Goal: Communication & Community: Answer question/provide support

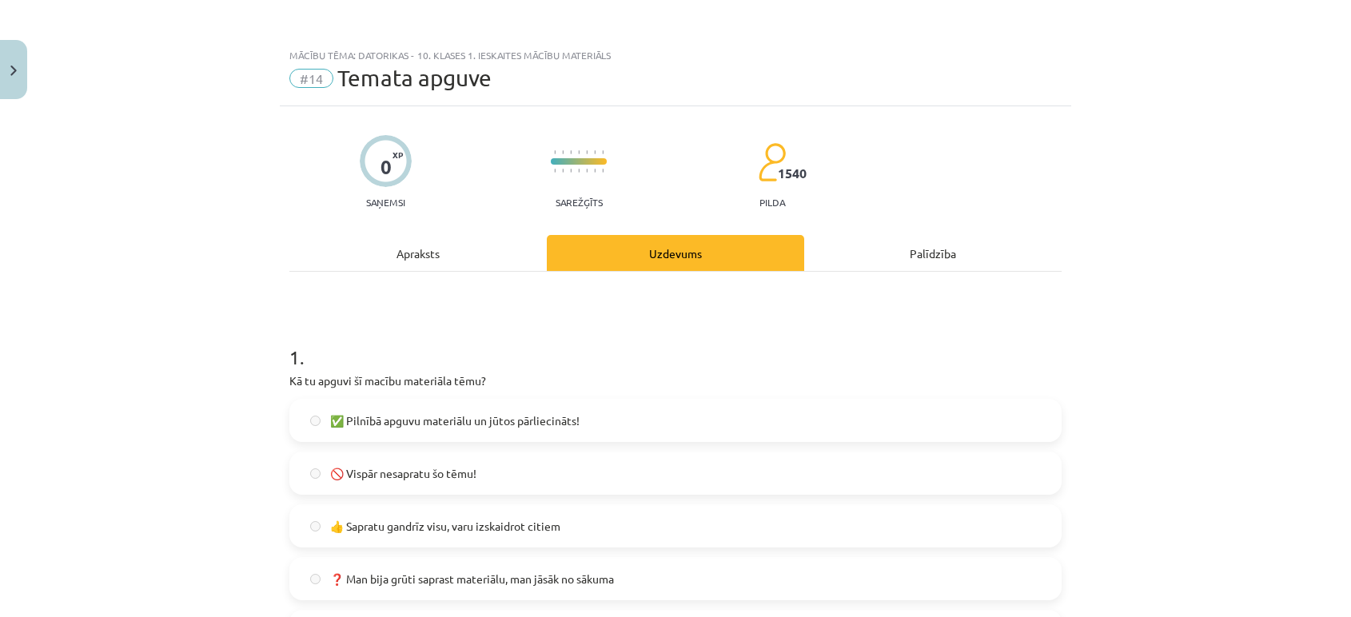
scroll to position [915, 0]
click at [12, 90] on button "Close" at bounding box center [13, 69] width 27 height 59
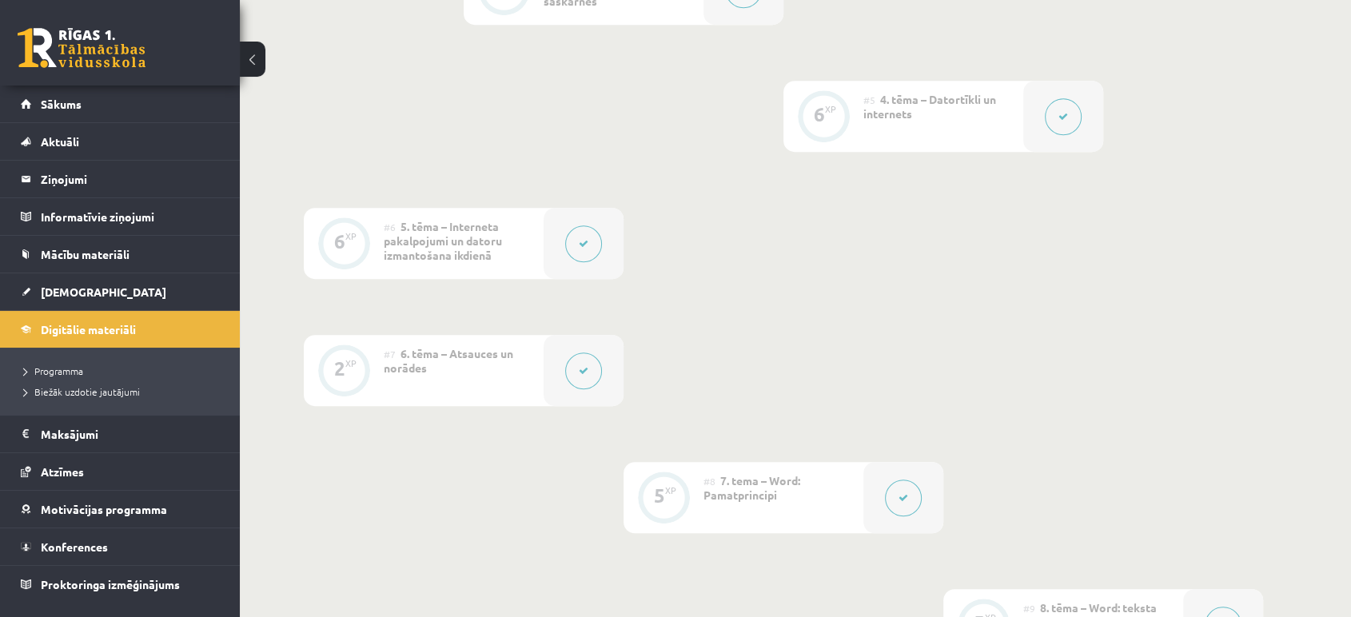
click at [99, 60] on link at bounding box center [82, 48] width 128 height 40
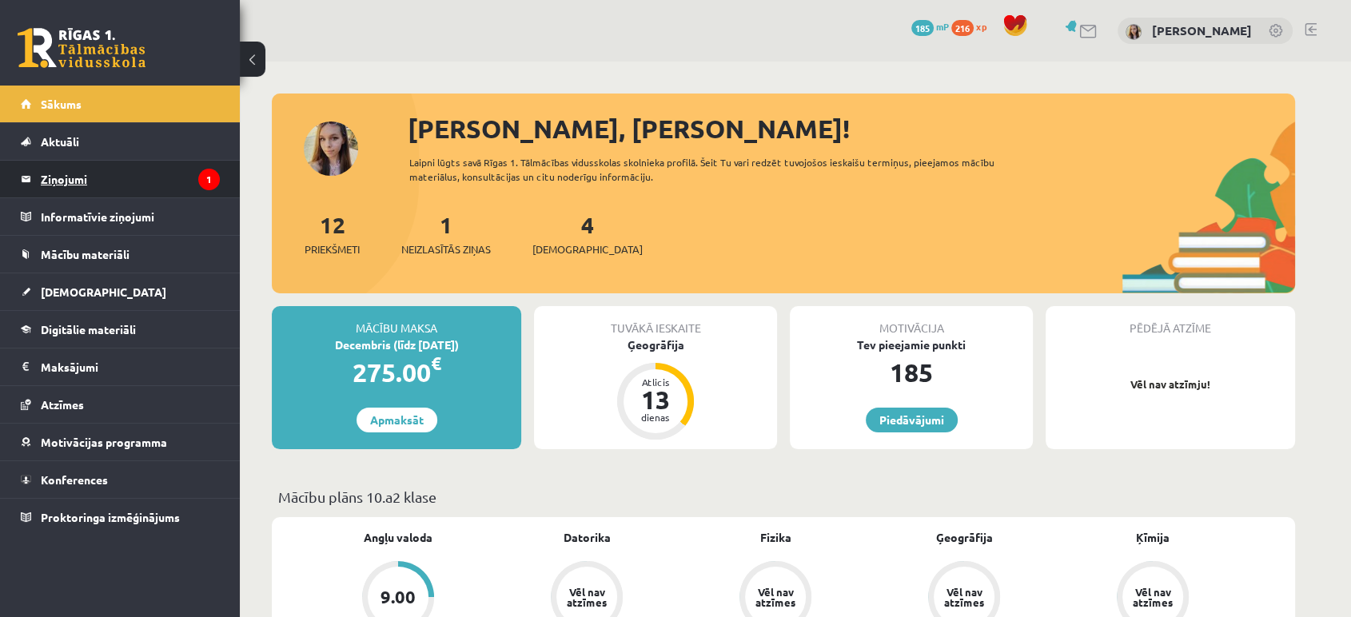
click at [54, 173] on legend "Ziņojumi 1" at bounding box center [130, 179] width 179 height 37
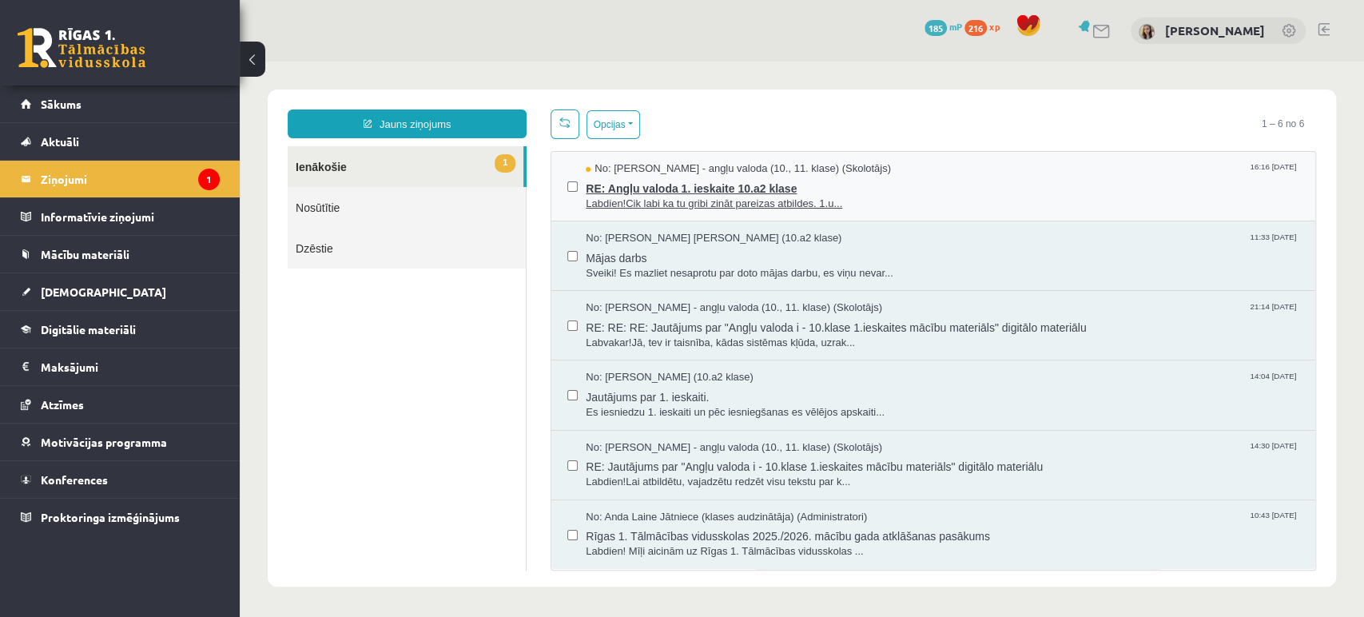
click at [679, 197] on span "Labdien!Cik labi ka tu gribi zināt pareizas atbildes. 1.u..." at bounding box center [943, 204] width 714 height 15
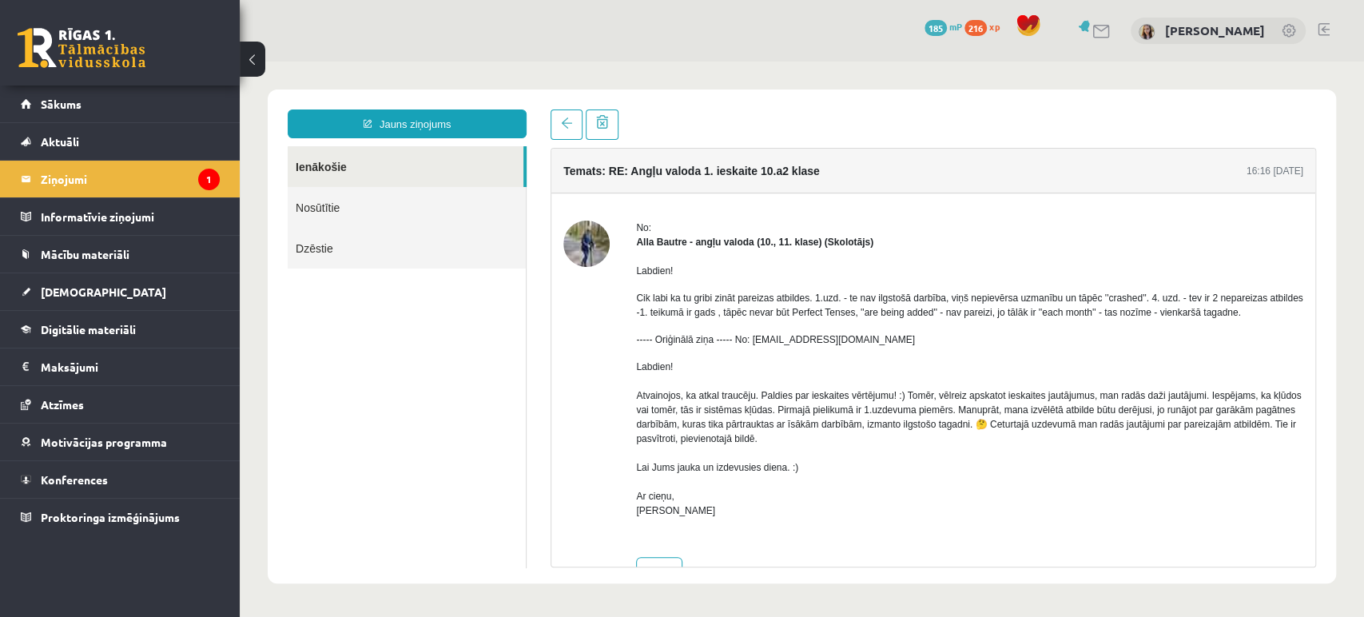
scroll to position [45, 0]
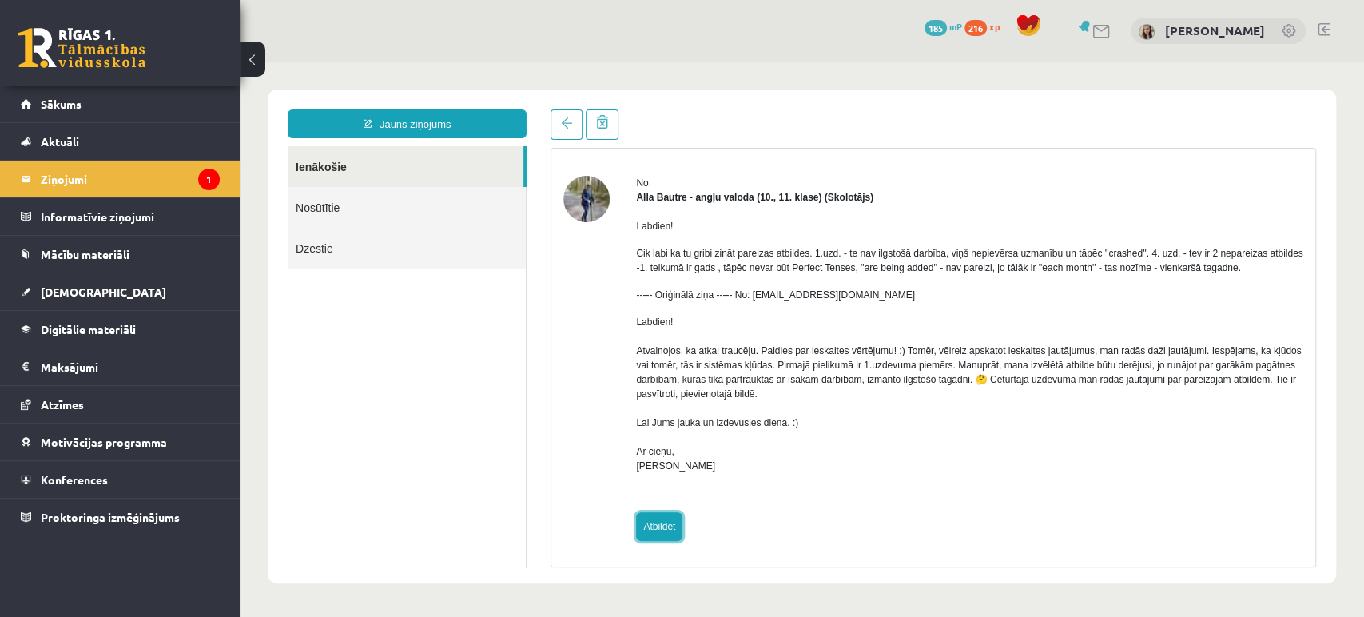
click at [661, 524] on link "Atbildēt" at bounding box center [659, 526] width 46 height 29
type input "**********"
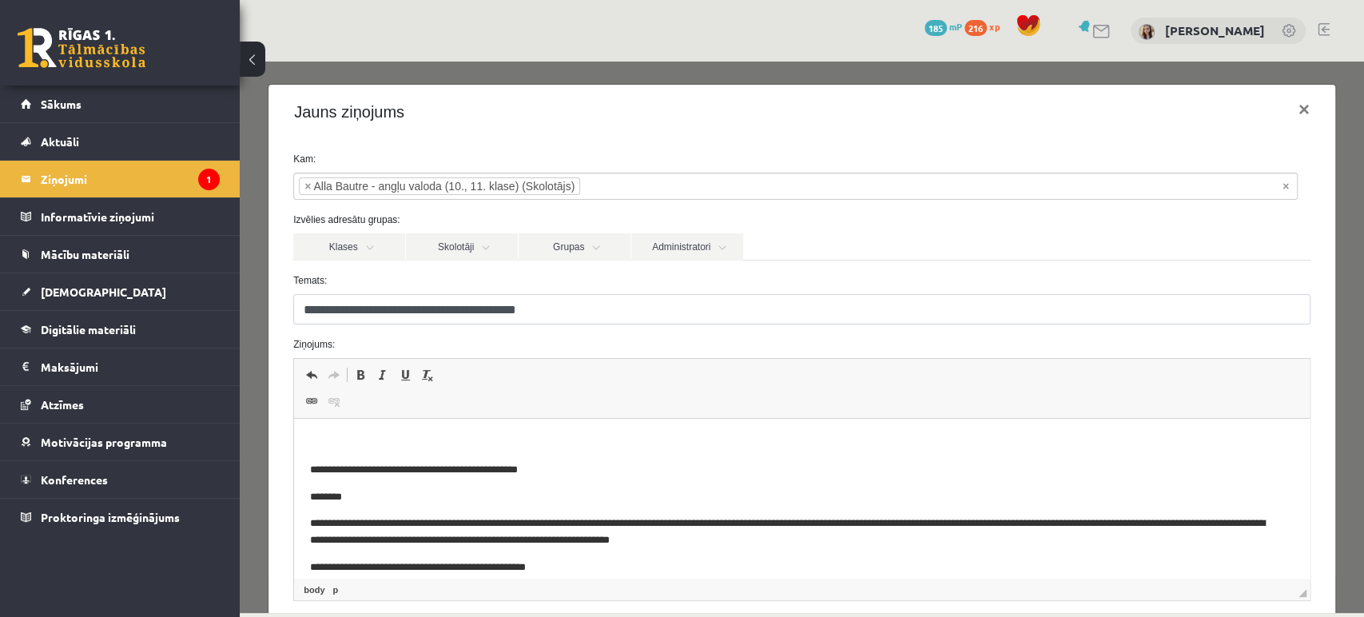
click at [366, 444] on p "Bagātinātā teksta redaktors, wiswyg-editor-47363909771860-1756905558-898" at bounding box center [802, 443] width 984 height 17
click at [329, 424] on html "**********" at bounding box center [802, 594] width 1016 height 350
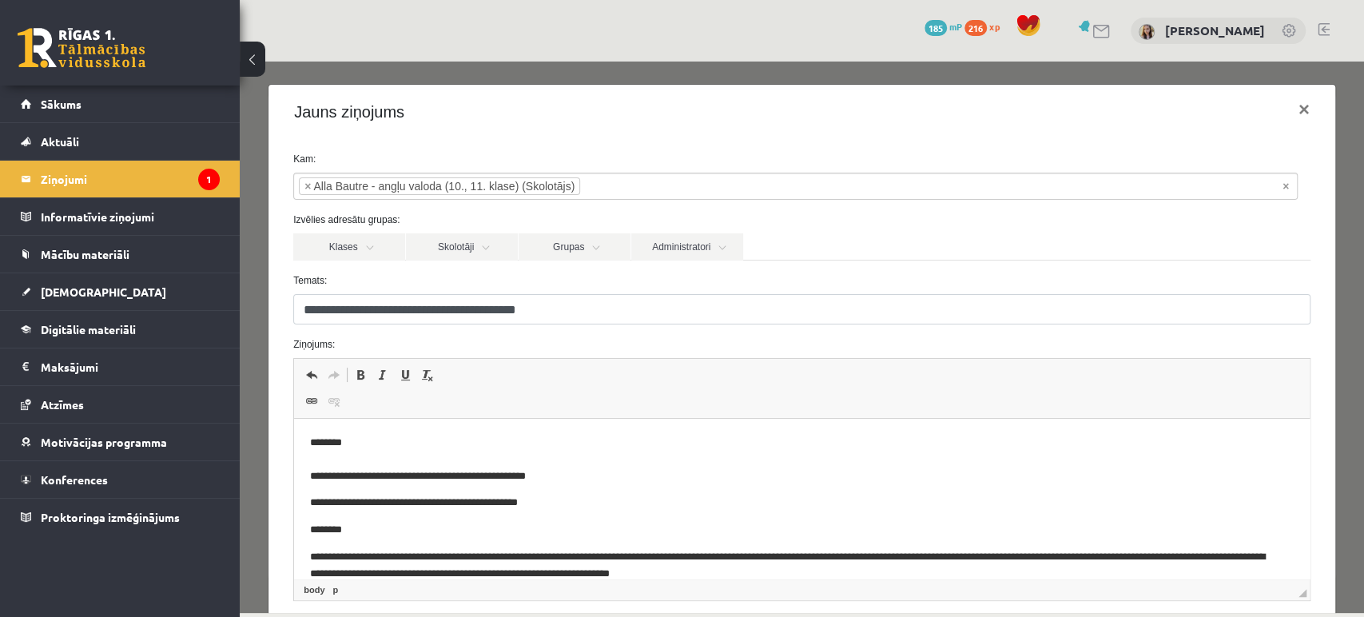
click at [519, 482] on p "**********" at bounding box center [789, 460] width 958 height 50
click at [540, 474] on p "**********" at bounding box center [789, 460] width 958 height 50
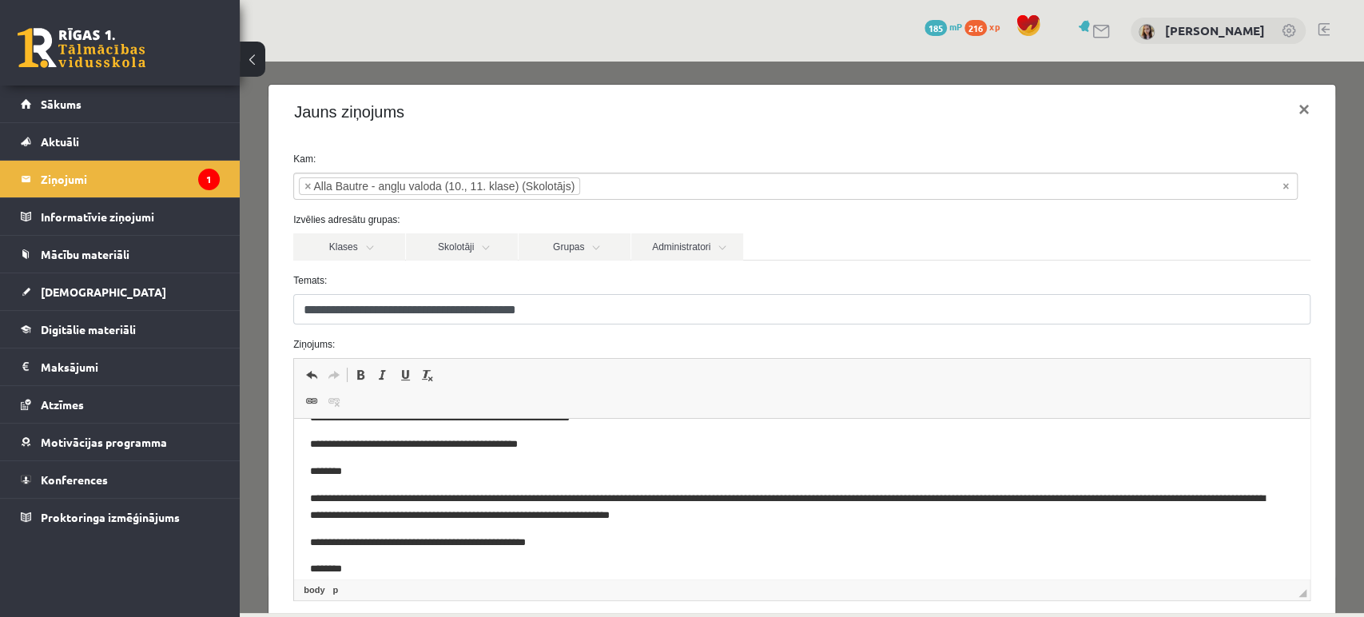
scroll to position [0, 0]
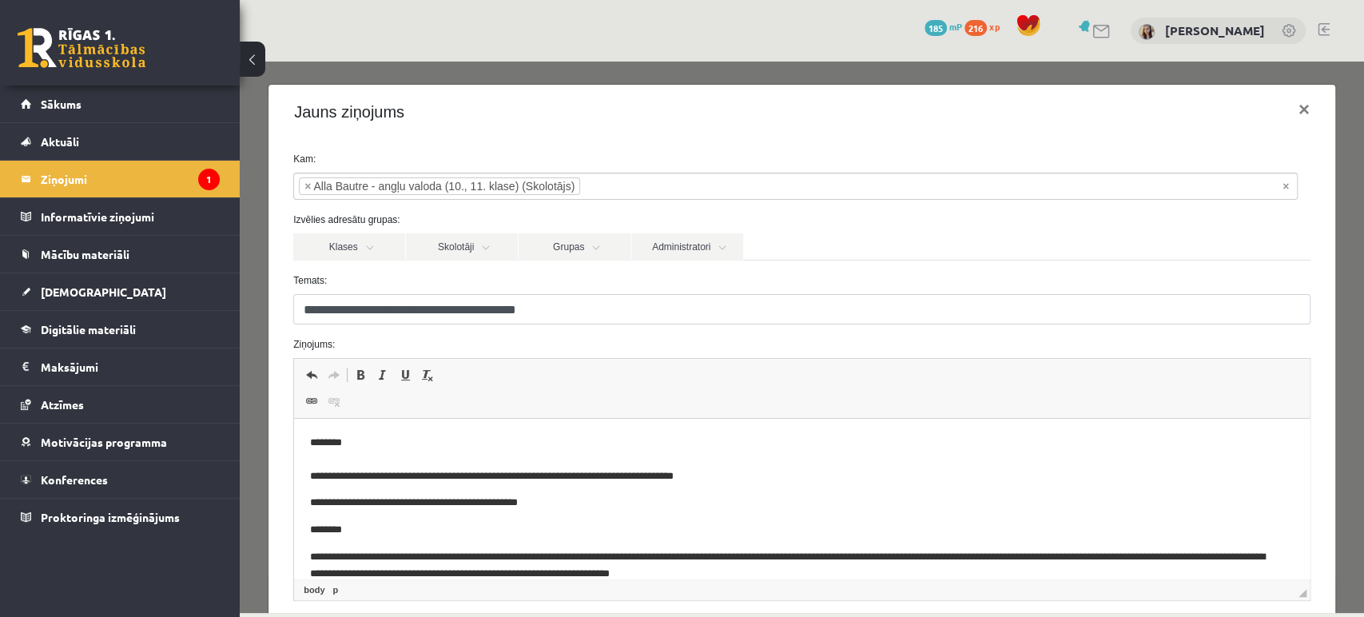
click at [598, 472] on p "**********" at bounding box center [789, 460] width 958 height 50
click at [714, 468] on p "**********" at bounding box center [789, 460] width 958 height 50
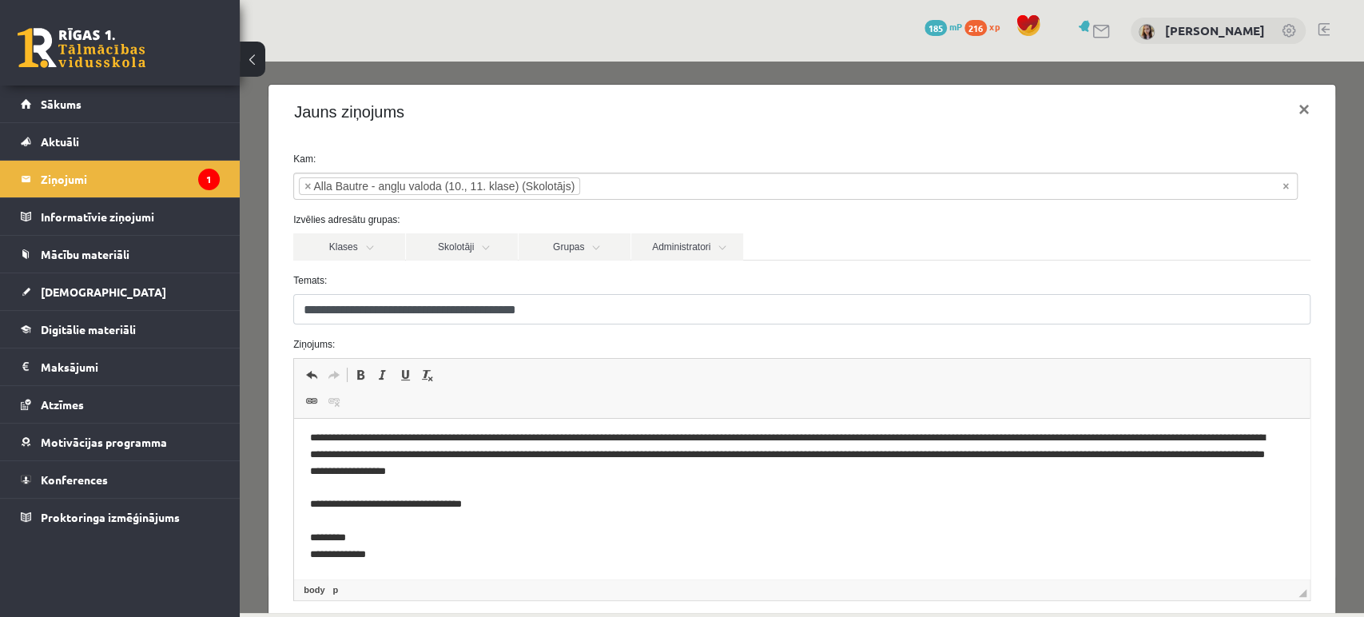
scroll to position [154, 0]
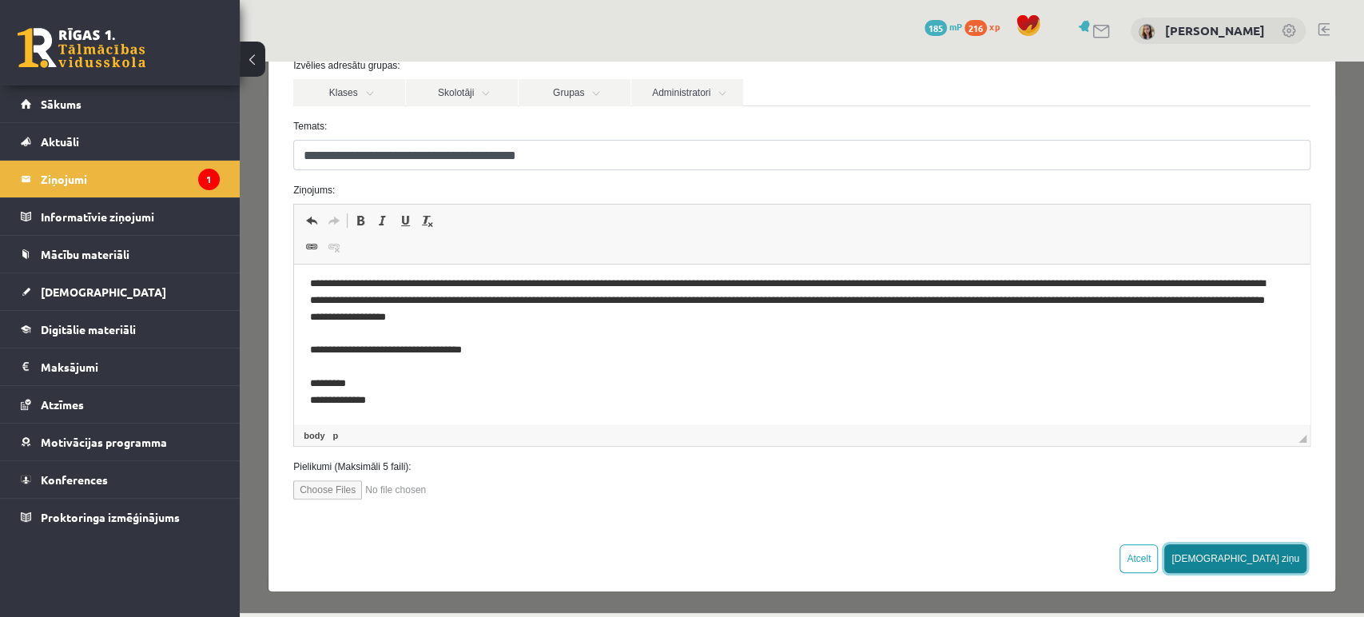
click at [1260, 552] on button "Sūtīt ziņu" at bounding box center [1236, 558] width 142 height 29
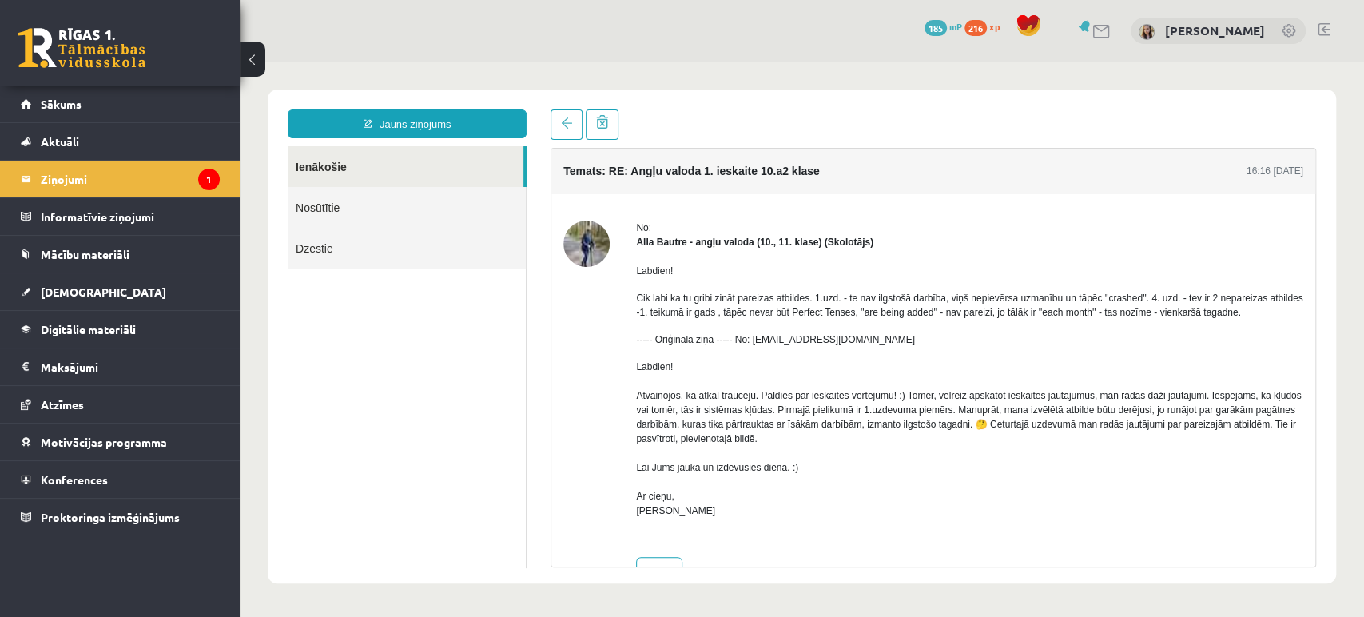
scroll to position [0, 0]
click at [320, 205] on link "Nosūtītie" at bounding box center [407, 207] width 238 height 41
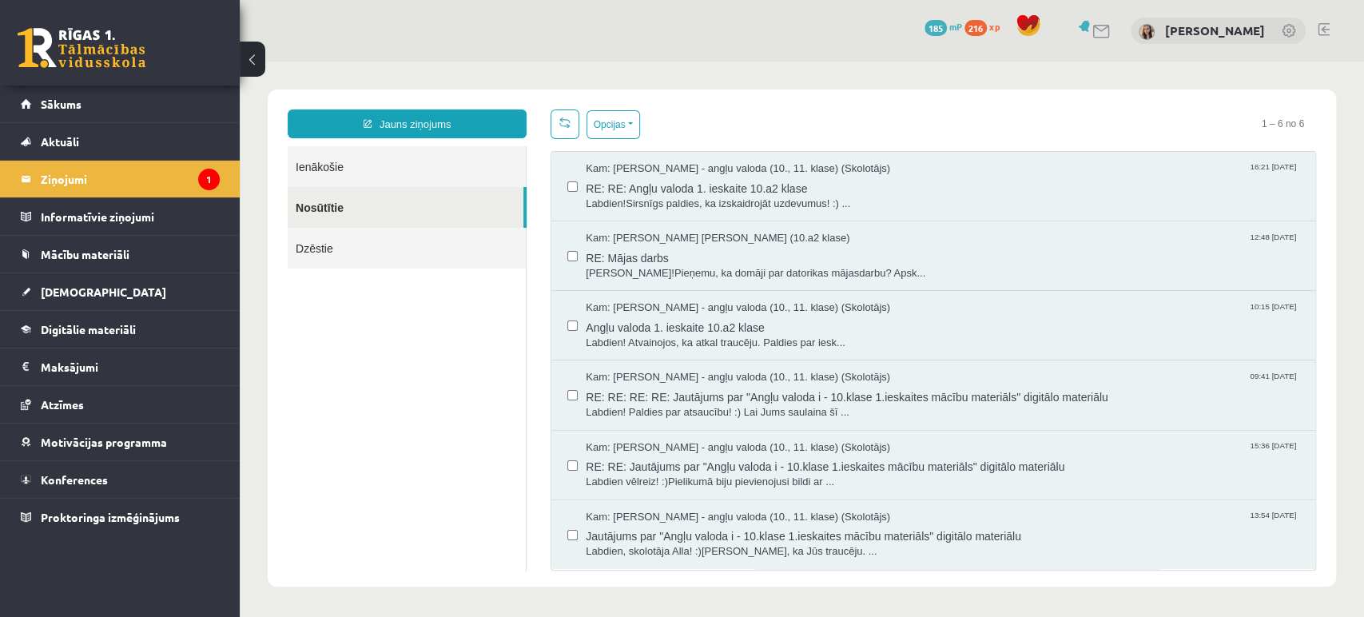
click at [397, 169] on link "Ienākošie" at bounding box center [407, 166] width 238 height 41
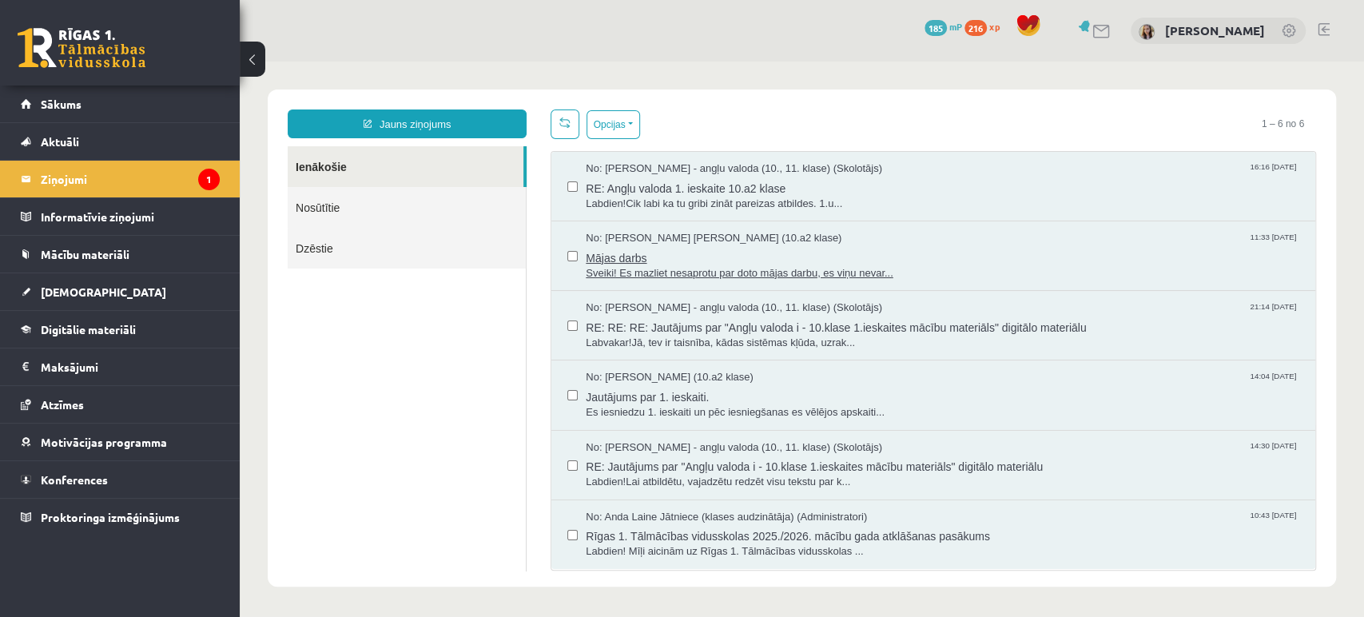
click at [644, 258] on span "Mājas darbs" at bounding box center [943, 256] width 714 height 20
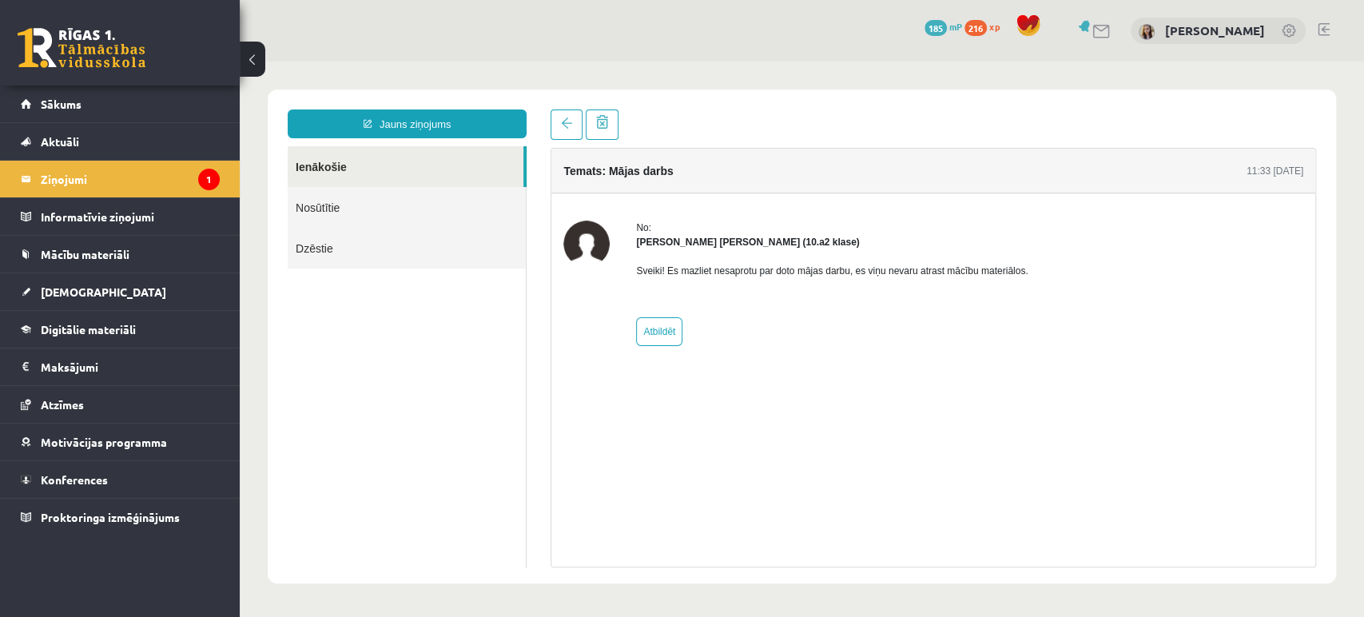
click at [436, 152] on link "Ienākošie" at bounding box center [406, 166] width 236 height 41
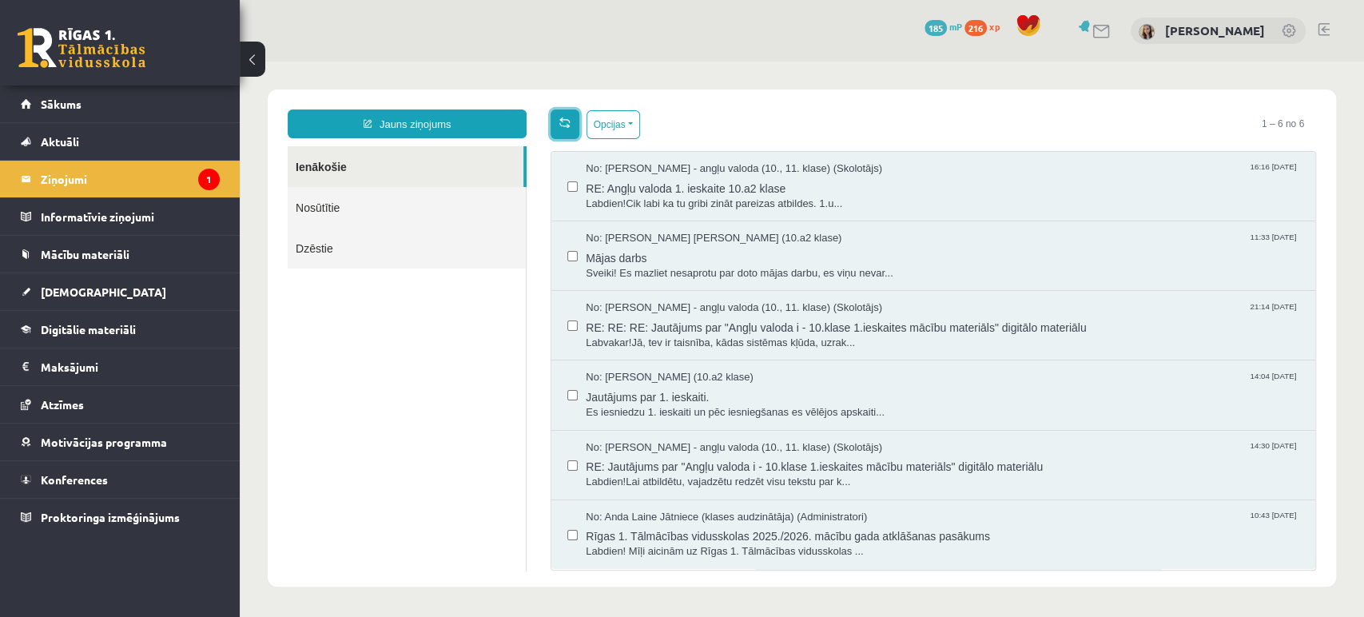
click at [562, 127] on span at bounding box center [564, 122] width 11 height 11
click at [324, 209] on link "Nosūtītie" at bounding box center [407, 207] width 238 height 41
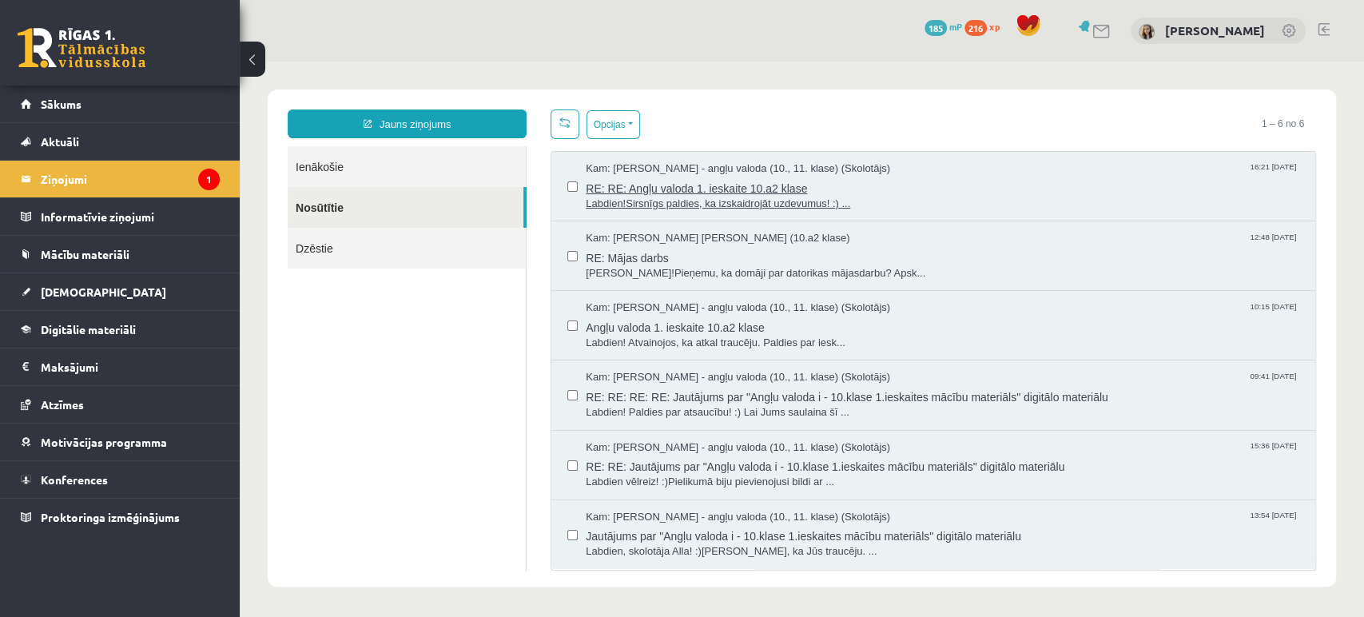
click at [711, 201] on span "Labdien!Sirsnīgs paldies, ka izskaidrojāt uzdevumus! :) ..." at bounding box center [943, 204] width 714 height 15
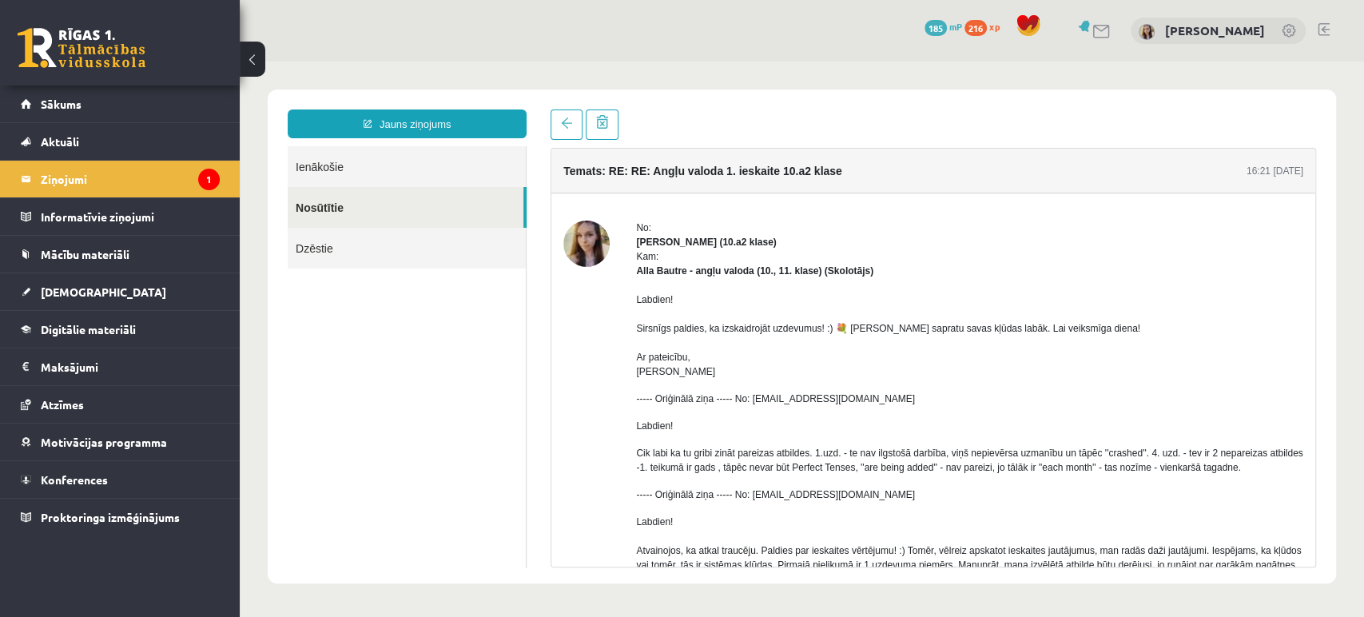
click at [325, 168] on link "Ienākošie" at bounding box center [407, 166] width 238 height 41
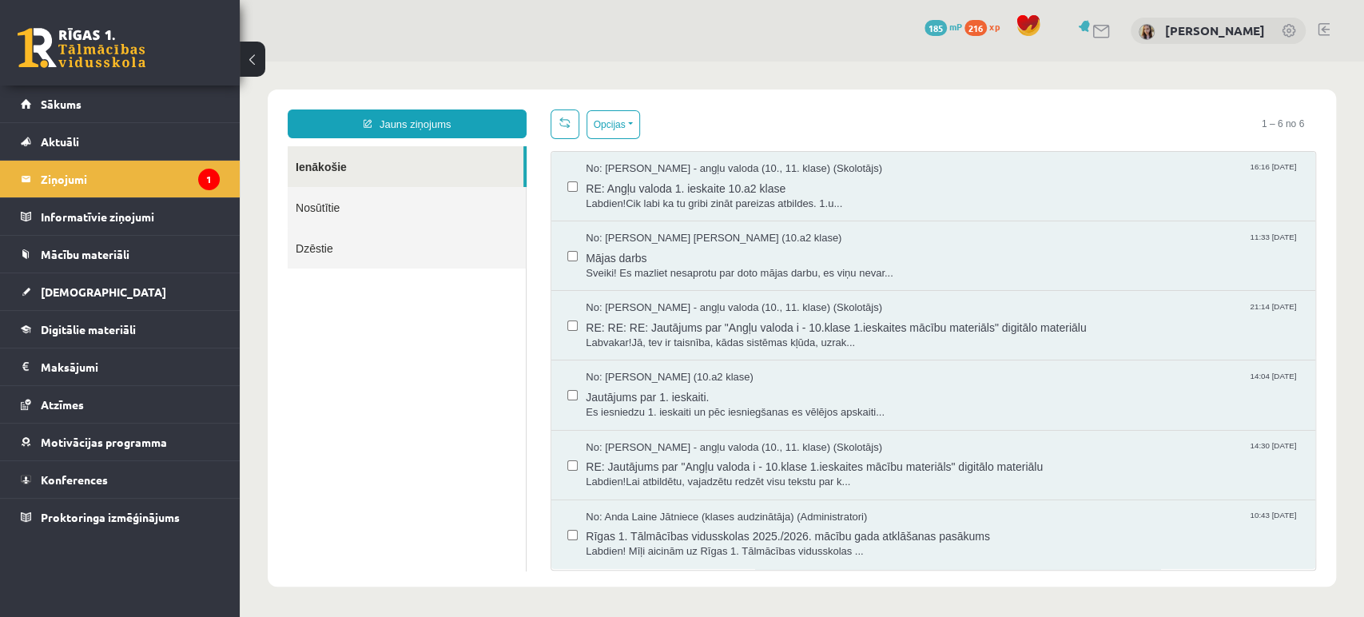
click at [1116, 16] on div "0 Dāvanas 185 mP 216 xp Marija Nicmane" at bounding box center [802, 31] width 1125 height 62
click at [1110, 26] on link at bounding box center [1102, 32] width 19 height 14
click at [696, 197] on span "Labdien!Cik labi ka tu gribi zināt pareizas atbildes. 1.u..." at bounding box center [943, 204] width 714 height 15
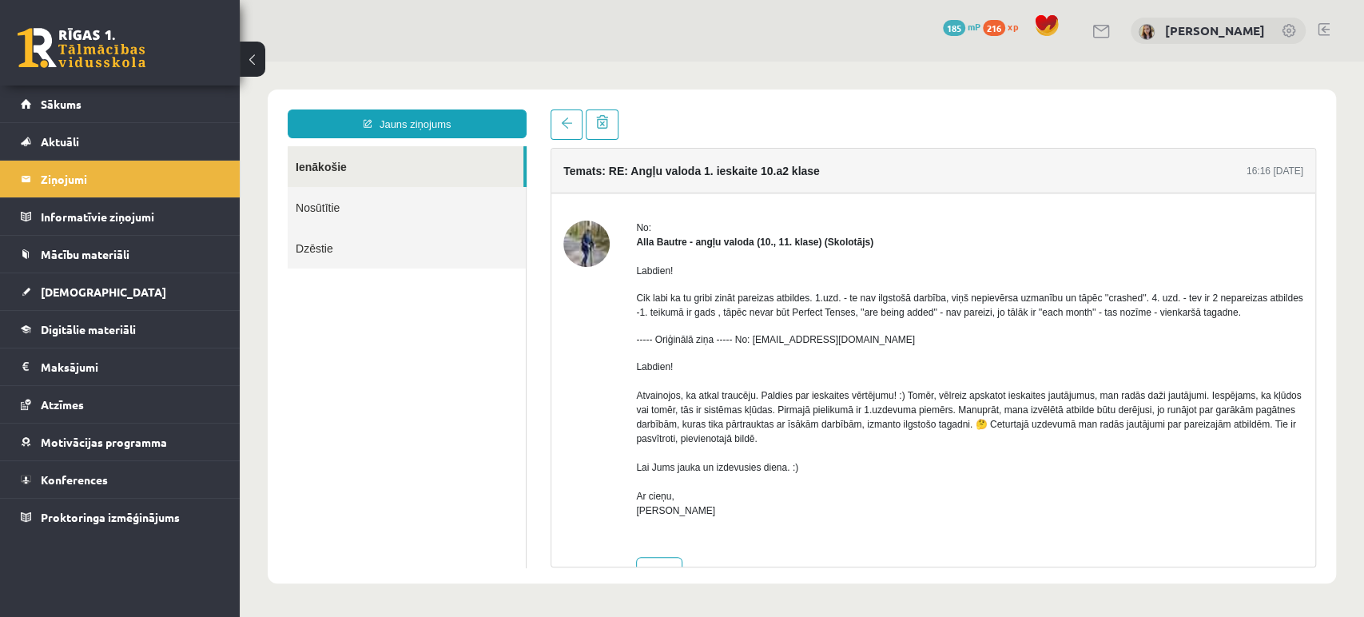
click at [92, 51] on link at bounding box center [82, 48] width 128 height 40
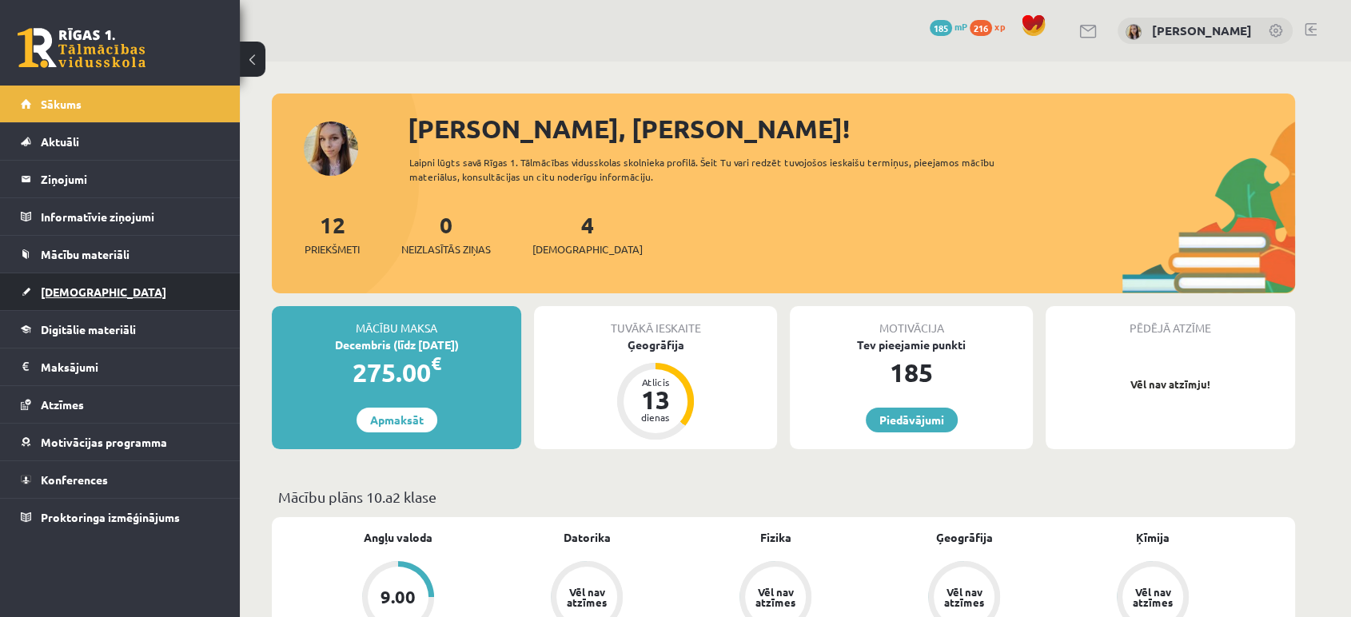
click at [57, 288] on span "[DEMOGRAPHIC_DATA]" at bounding box center [103, 292] width 125 height 14
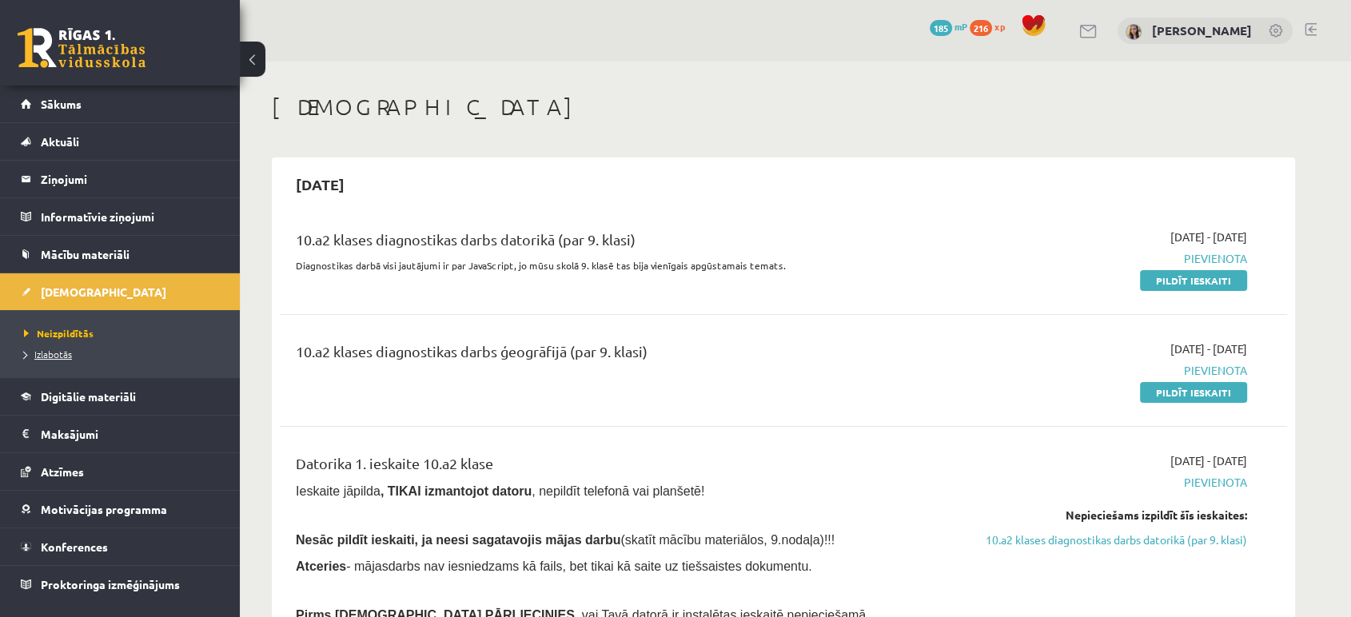
click at [50, 350] on span "Izlabotās" at bounding box center [48, 354] width 48 height 13
